Goal: Information Seeking & Learning: Learn about a topic

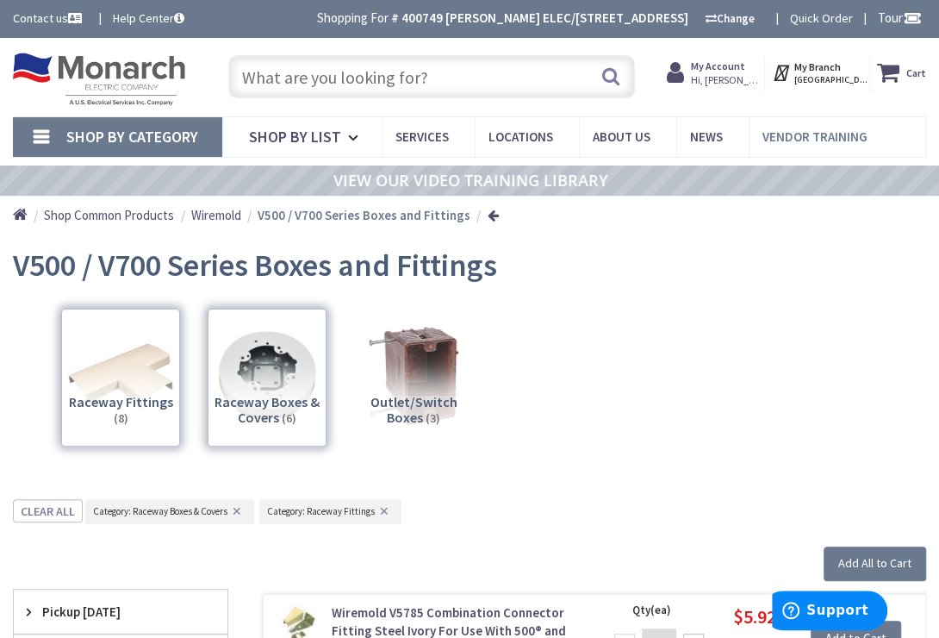
click at [798, 142] on span "Vendor Training" at bounding box center [815, 136] width 105 height 16
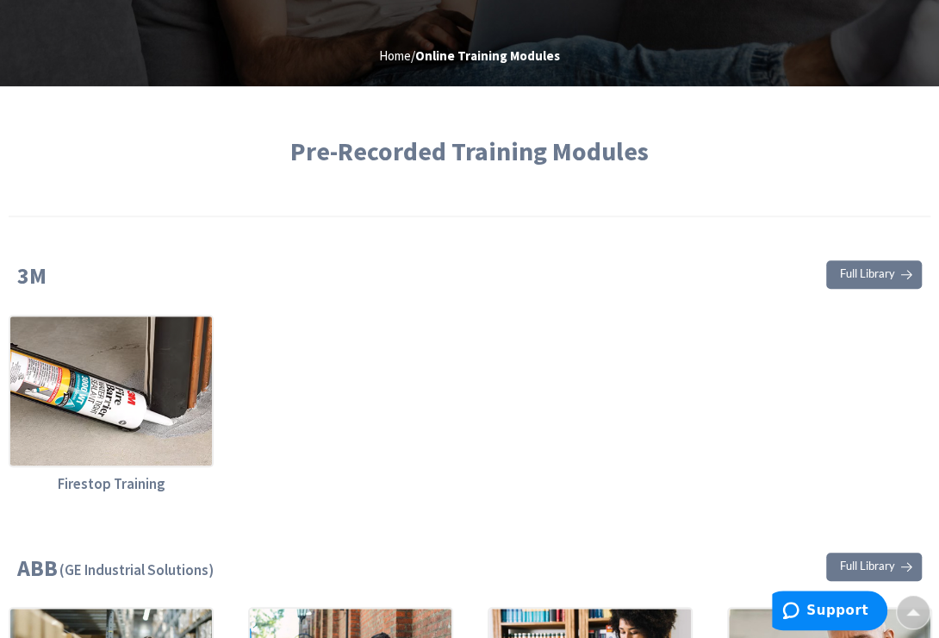
type input "[STREET_ADDRESS]"
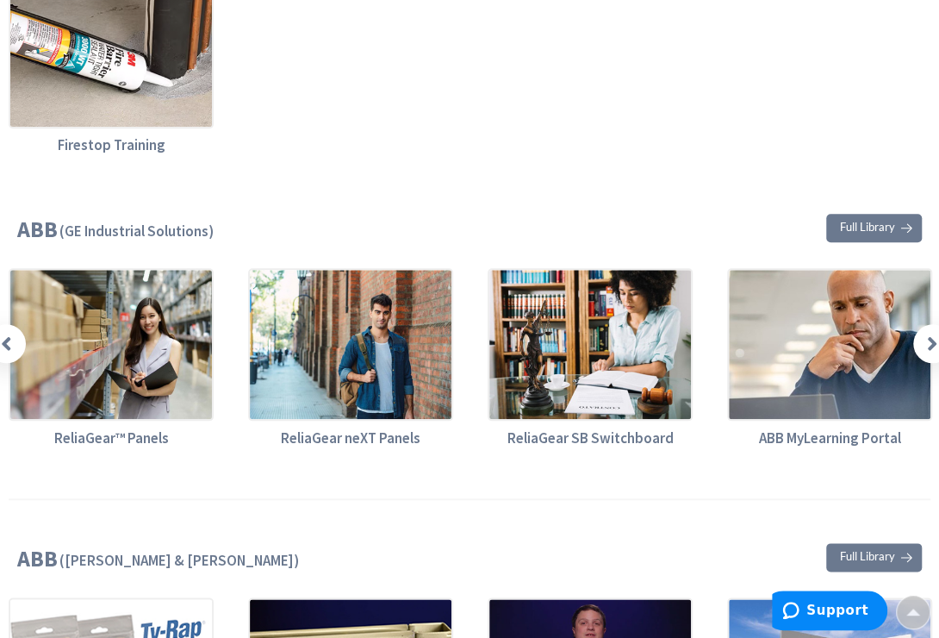
scroll to position [783, 0]
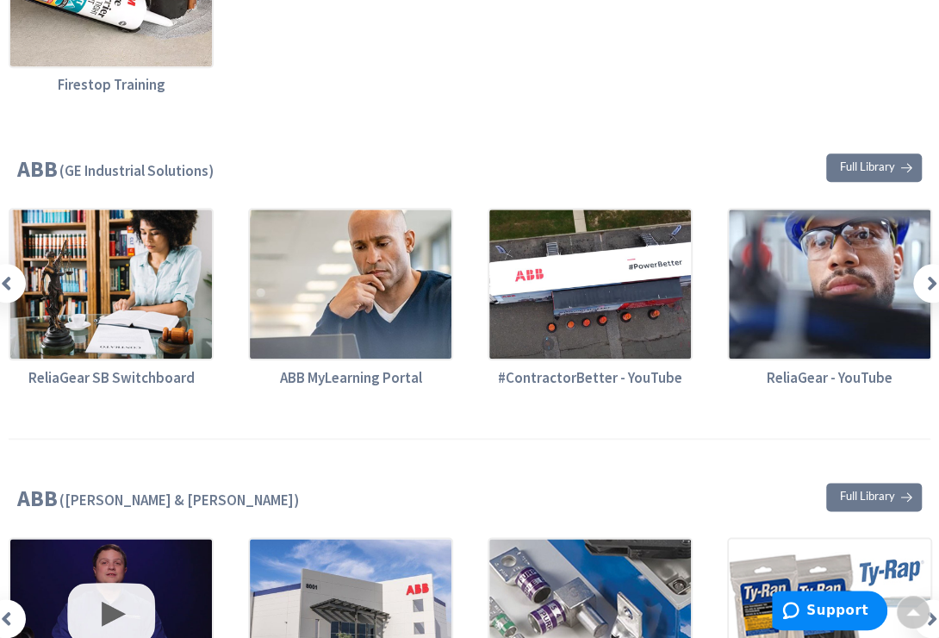
click at [7, 293] on span at bounding box center [6, 283] width 39 height 39
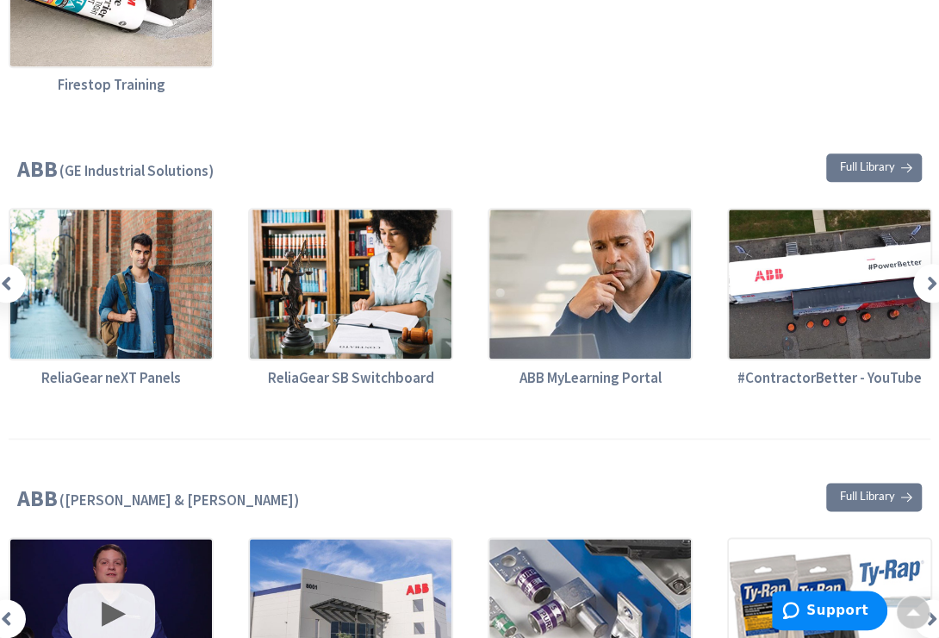
click at [7, 293] on span at bounding box center [6, 283] width 39 height 39
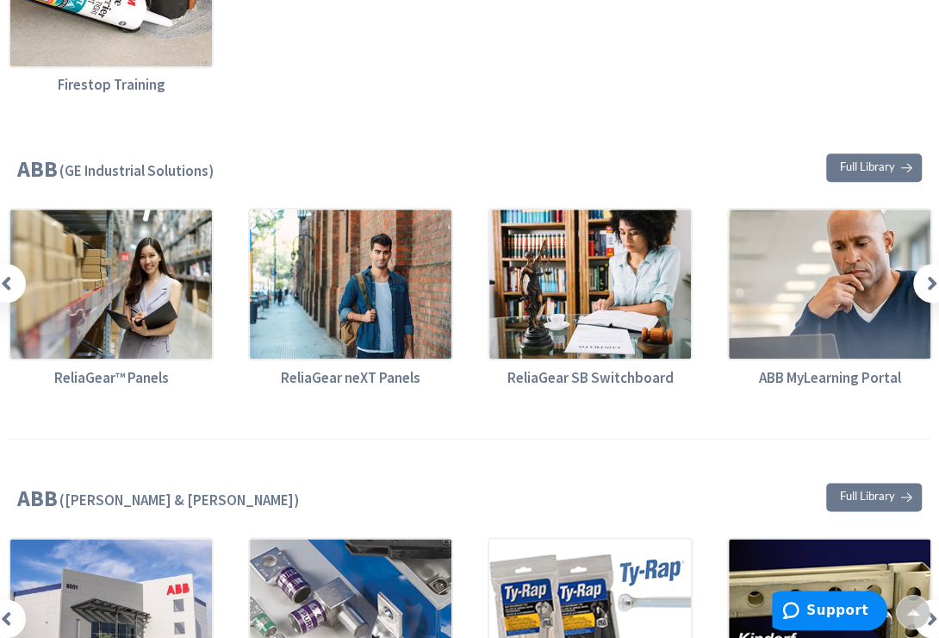
click at [10, 290] on icon at bounding box center [6, 283] width 11 height 22
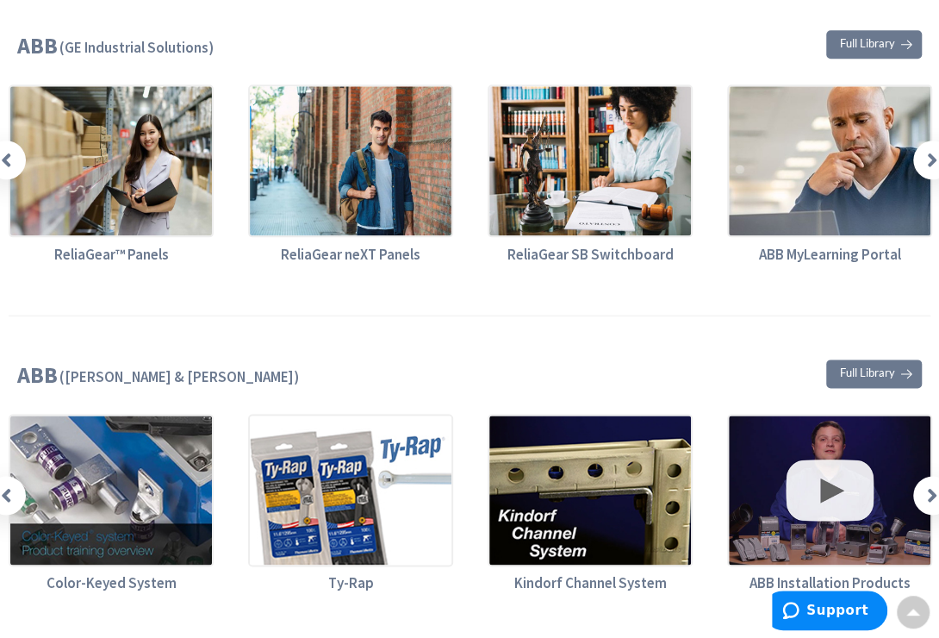
scroll to position [939, 0]
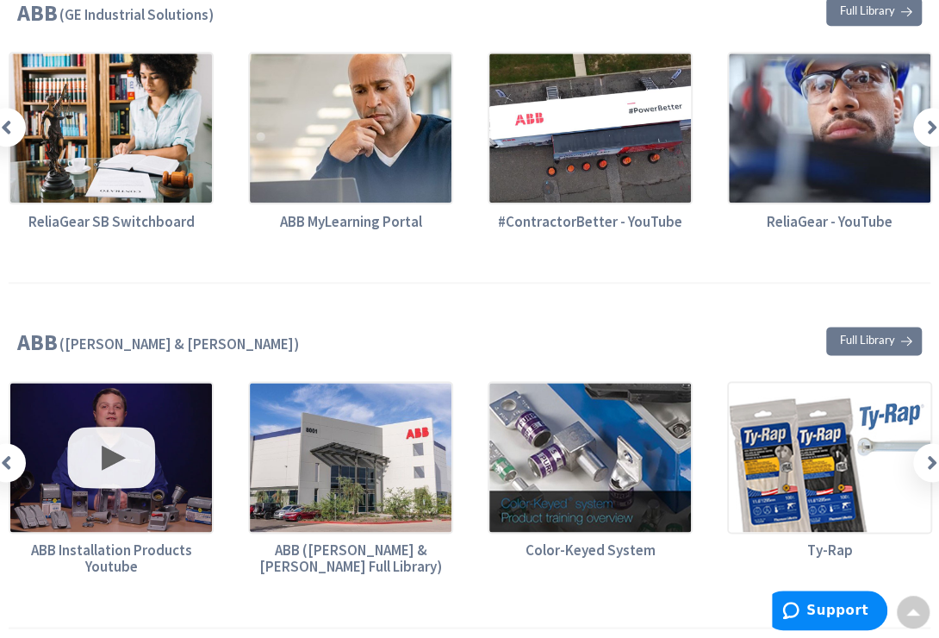
click at [8, 128] on icon at bounding box center [6, 127] width 11 height 22
click at [9, 128] on icon at bounding box center [6, 127] width 11 height 22
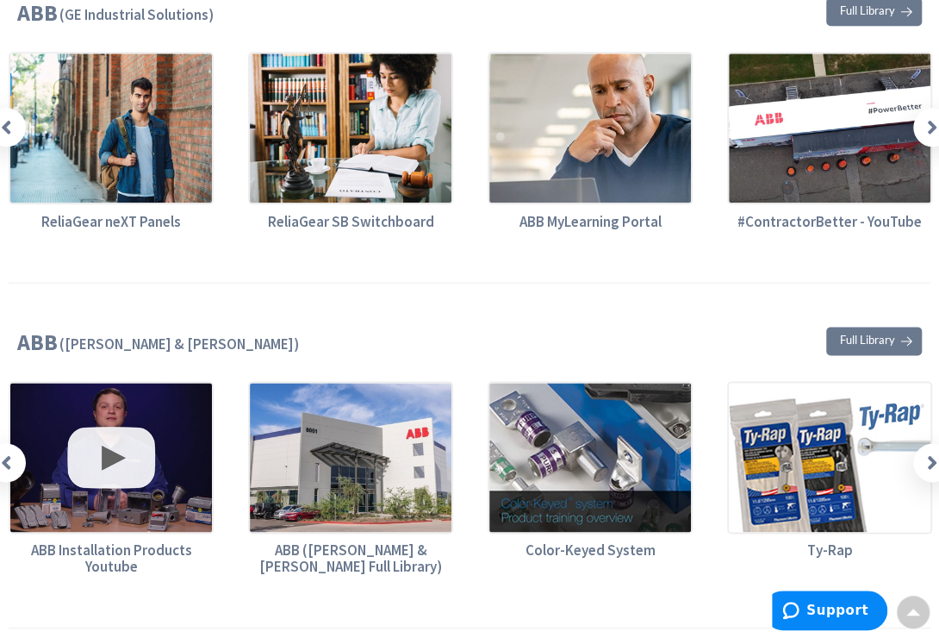
click at [9, 128] on icon at bounding box center [6, 127] width 11 height 22
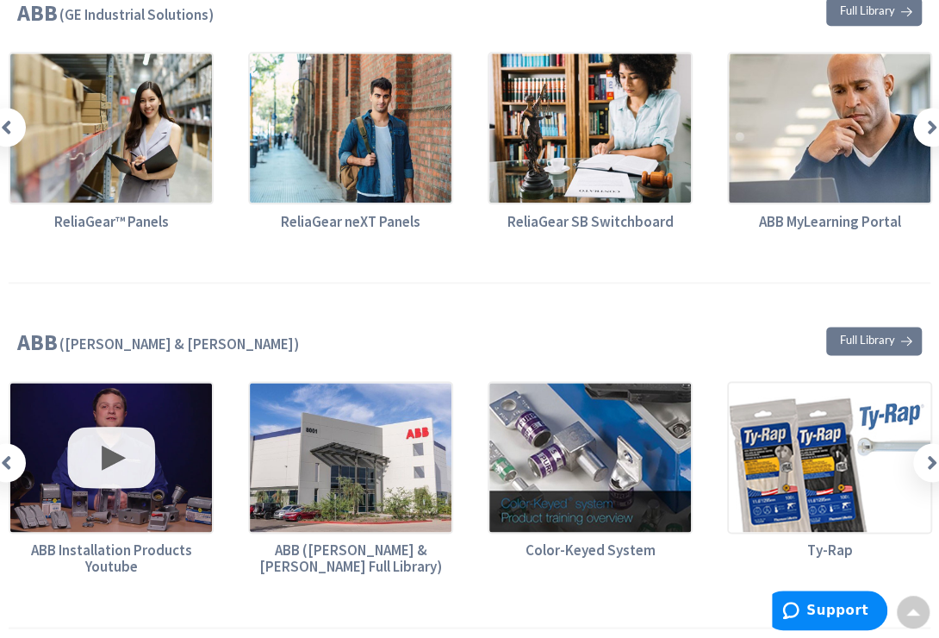
click at [9, 128] on icon at bounding box center [6, 127] width 11 height 22
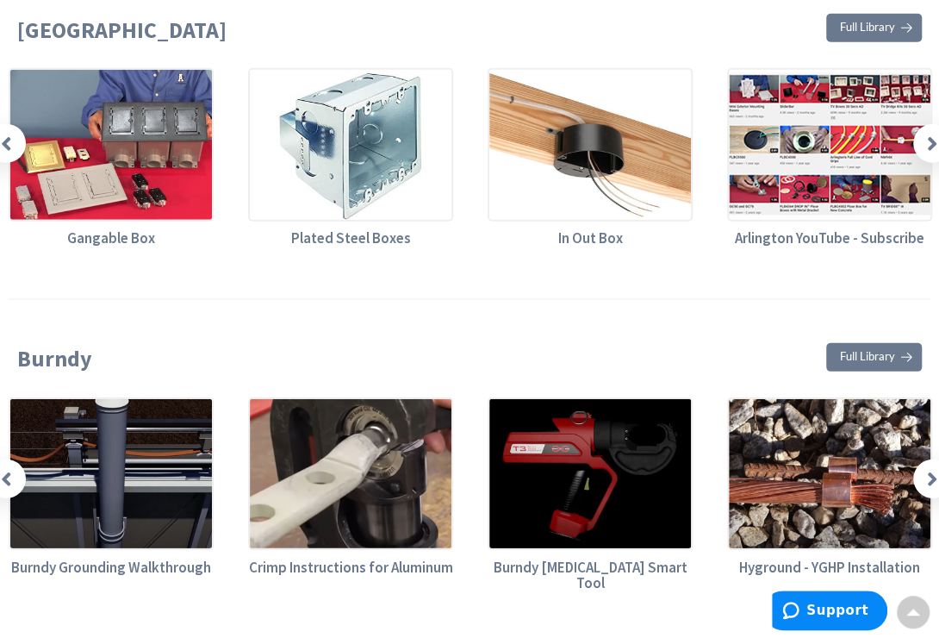
scroll to position [2272, 0]
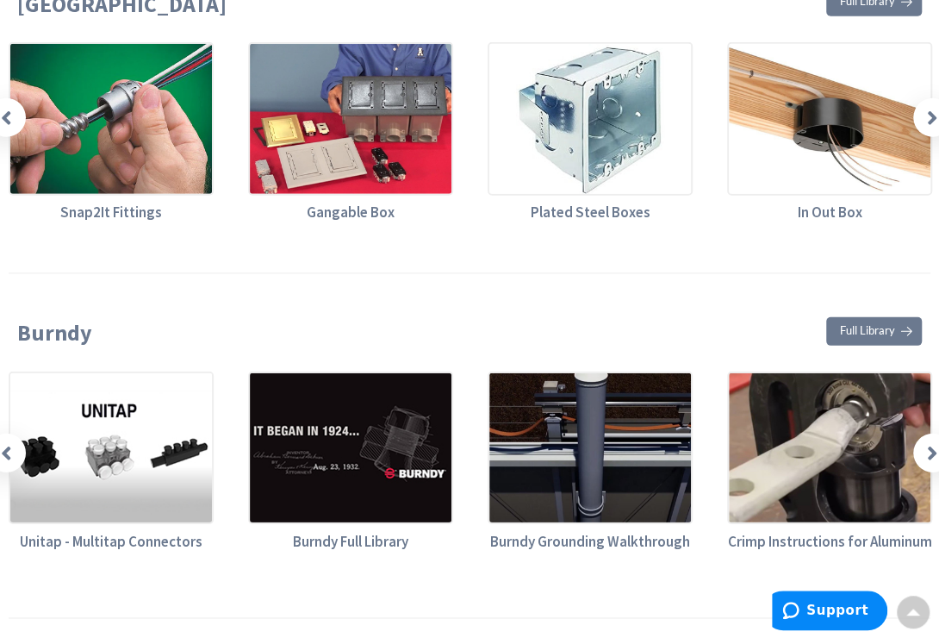
click at [13, 453] on span at bounding box center [6, 453] width 39 height 39
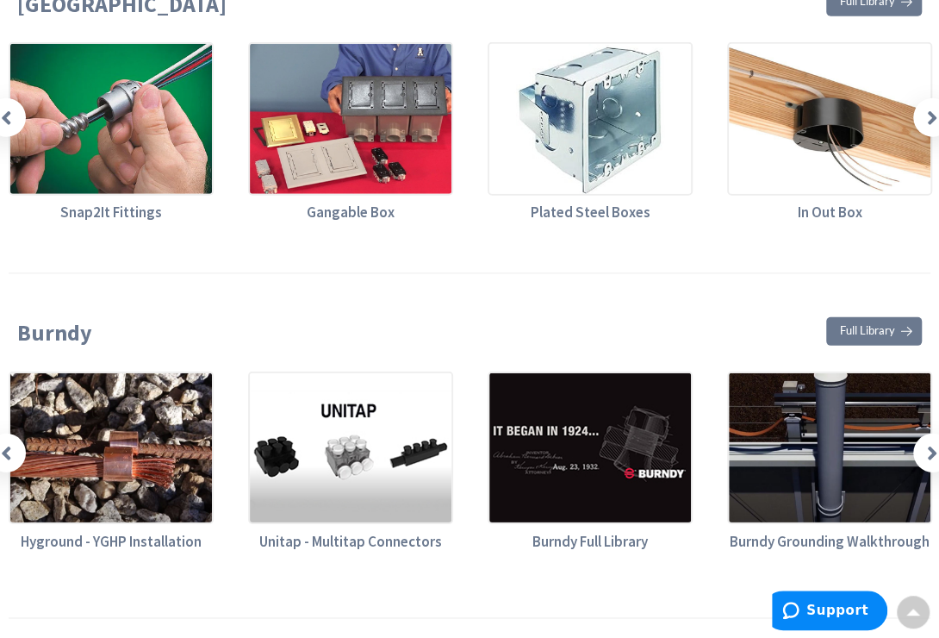
click at [306, 440] on img at bounding box center [350, 447] width 205 height 153
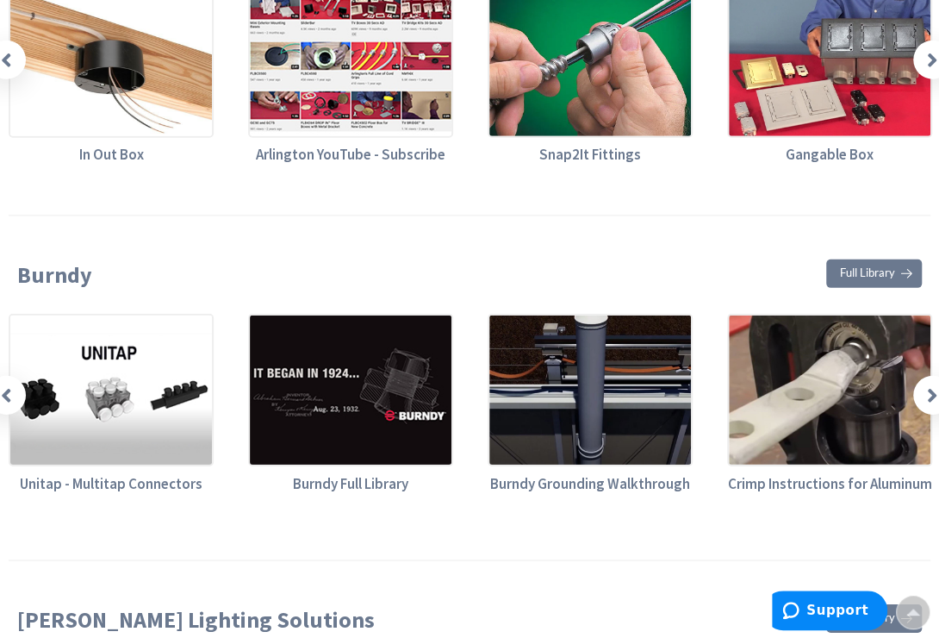
scroll to position [2350, 0]
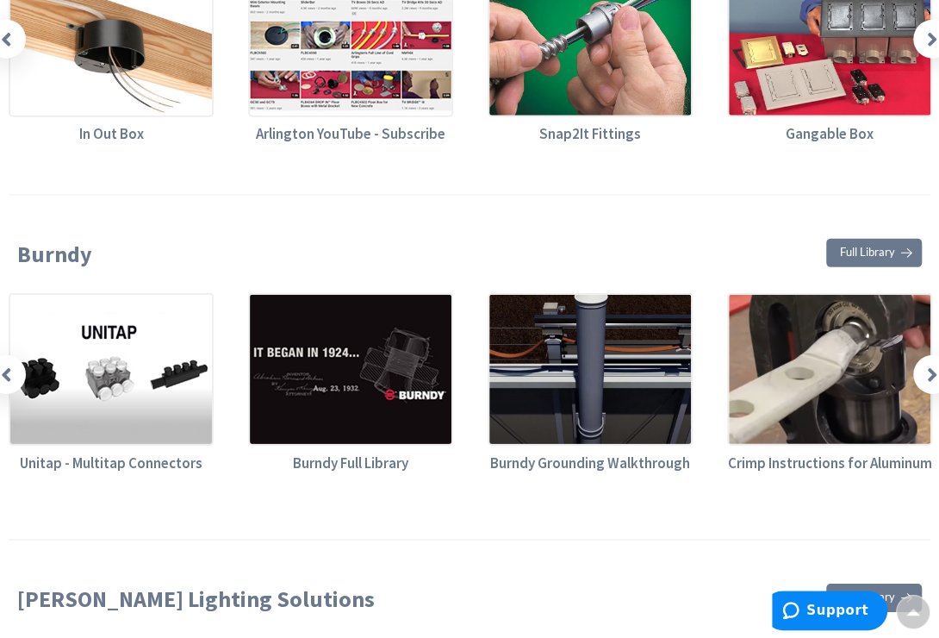
click at [927, 370] on icon at bounding box center [932, 375] width 11 height 22
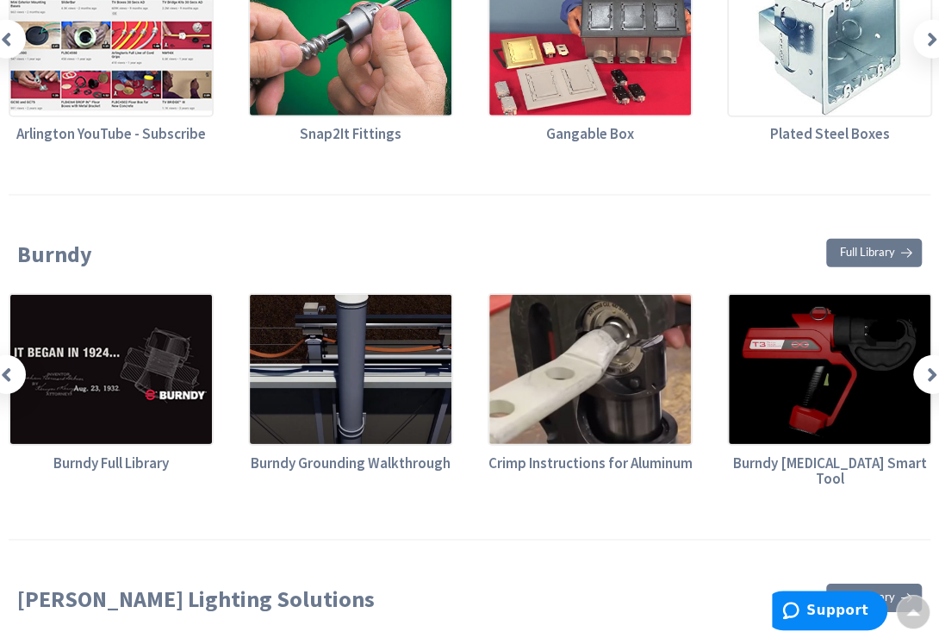
click at [927, 370] on icon at bounding box center [932, 375] width 11 height 22
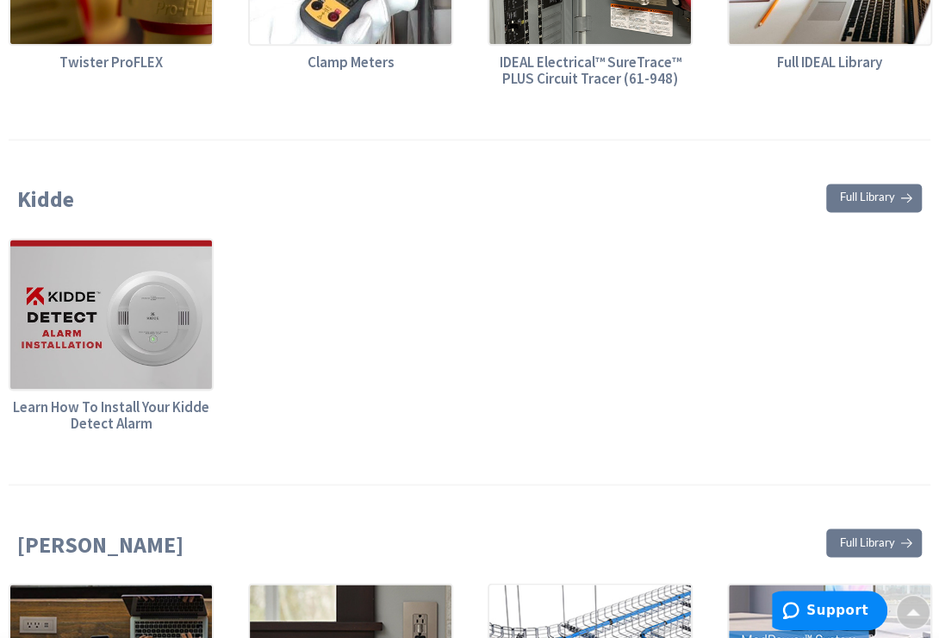
scroll to position [4152, 0]
